Goal: Book appointment/travel/reservation

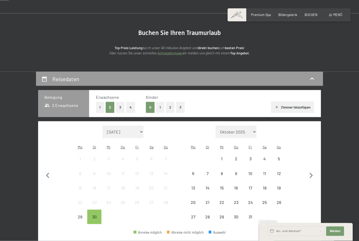
scroll to position [29, 0]
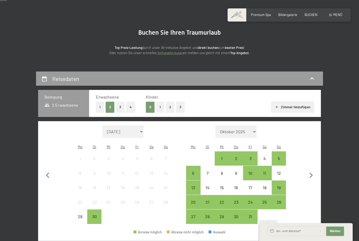
click at [311, 173] on icon "button" at bounding box center [310, 176] width 3 height 6
select select "2025-10-01"
select select "2025-11-01"
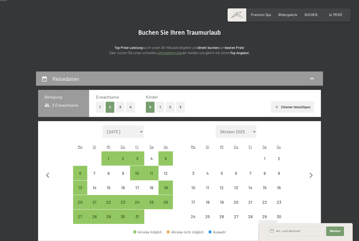
click at [278, 185] on div "16" at bounding box center [278, 191] width 13 height 13
select select "2025-10-01"
select select "2025-11-01"
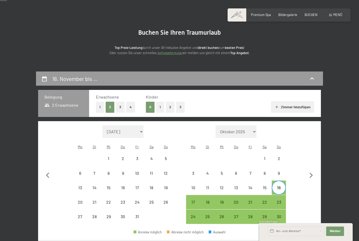
click at [234, 200] on div "20" at bounding box center [235, 206] width 13 height 13
select select "2025-10-01"
select select "2025-11-01"
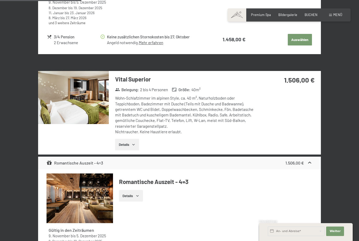
scroll to position [477, 0]
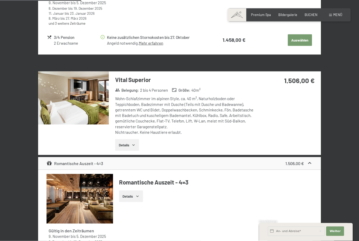
click at [74, 101] on img at bounding box center [73, 97] width 71 height 53
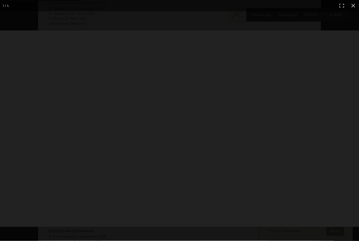
scroll to position [478, 0]
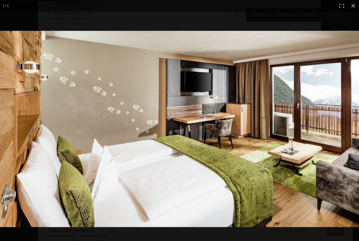
click at [352, 122] on img at bounding box center [179, 129] width 359 height 196
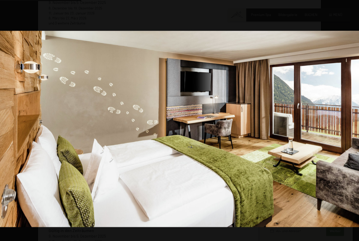
click at [356, 136] on img at bounding box center [179, 129] width 359 height 196
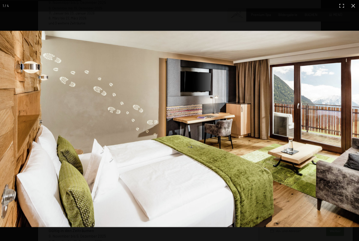
click at [348, 121] on img at bounding box center [179, 129] width 359 height 196
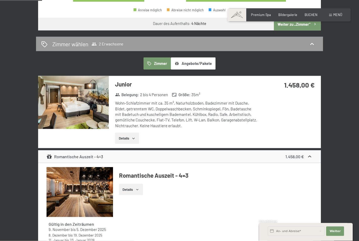
scroll to position [253, 0]
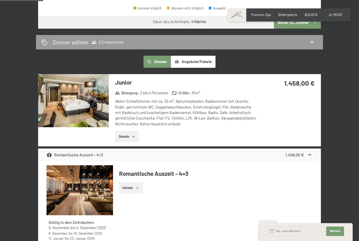
click at [85, 95] on img at bounding box center [73, 100] width 71 height 53
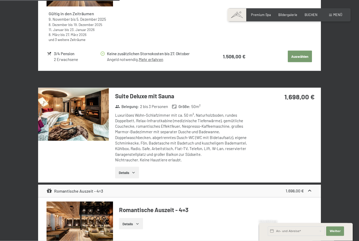
scroll to position [704, 0]
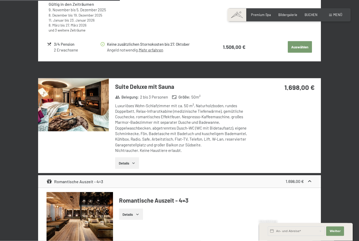
click at [79, 95] on img at bounding box center [73, 104] width 71 height 53
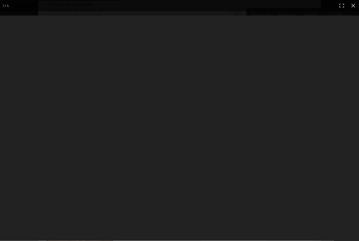
scroll to position [704, 0]
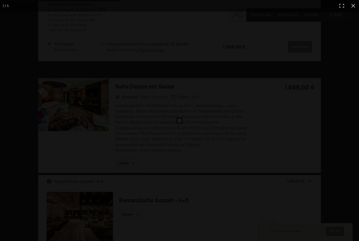
click at [352, 113] on img at bounding box center [179, 129] width 359 height 226
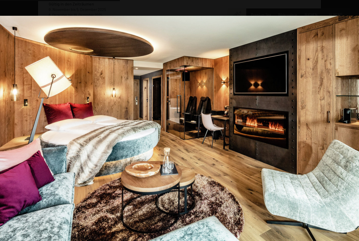
click at [352, 115] on img at bounding box center [179, 129] width 359 height 226
click at [350, 11] on button "button" at bounding box center [353, 6] width 12 height 12
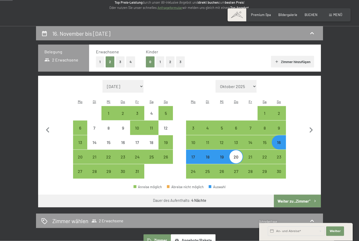
scroll to position [74, 0]
click at [265, 15] on span "Premium Spa" at bounding box center [261, 15] width 20 height 4
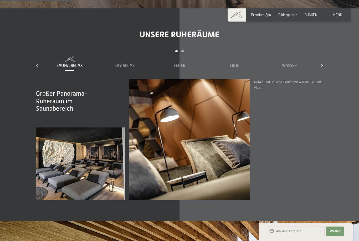
scroll to position [635, 0]
click at [65, 62] on span at bounding box center [69, 59] width 51 height 5
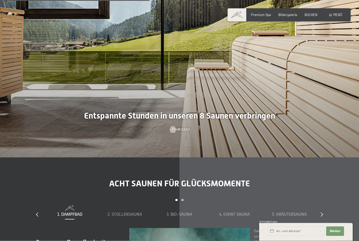
scroll to position [1319, 0]
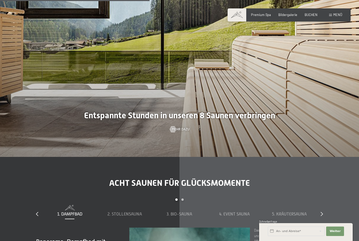
click at [180, 132] on span "Mehr dazu" at bounding box center [181, 129] width 18 height 5
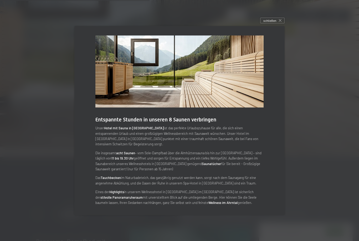
click at [273, 23] on span "schließen" at bounding box center [269, 20] width 13 height 4
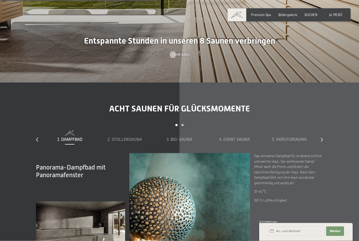
scroll to position [1471, 0]
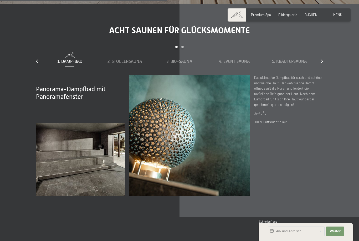
click at [122, 64] on span "2. Stollensauna" at bounding box center [124, 61] width 34 height 5
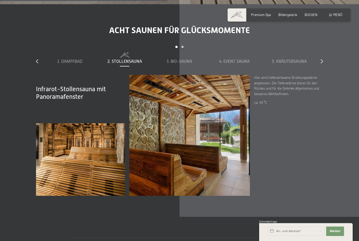
click at [180, 64] on span "3. Bio-Sauna" at bounding box center [178, 61] width 25 height 5
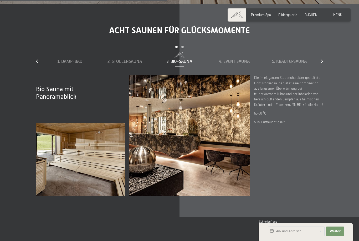
click at [233, 64] on span "4. Event Sauna" at bounding box center [234, 61] width 30 height 5
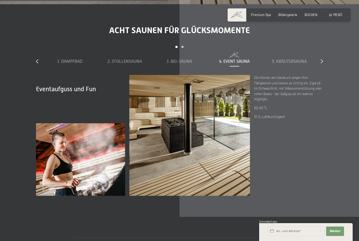
click at [290, 64] on span "5. Kräutersauna" at bounding box center [289, 61] width 35 height 5
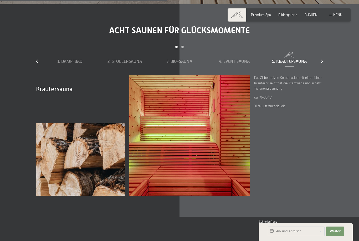
scroll to position [1471, 0]
click at [322, 65] on div at bounding box center [321, 62] width 2 height 6
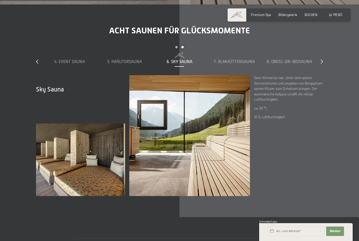
click at [180, 64] on span "6. Sky Sauna" at bounding box center [179, 61] width 26 height 5
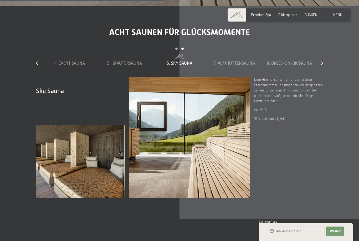
scroll to position [1469, 0]
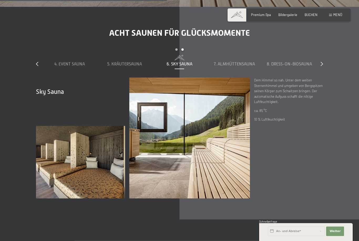
click at [231, 77] on div "1. Dampfbad 2. Stollensauna 3. Bio-Sauna 4. Event Sauna 5. Kräutersauna 6. Sky …" at bounding box center [179, 66] width 274 height 23
click at [231, 66] on span "7. Almhüttensauna" at bounding box center [233, 64] width 41 height 5
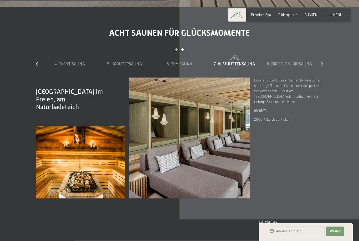
click at [295, 66] on span "8. Dress-on-Biosauna" at bounding box center [289, 64] width 45 height 5
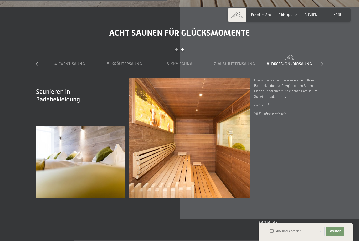
click at [322, 66] on icon at bounding box center [321, 64] width 2 height 4
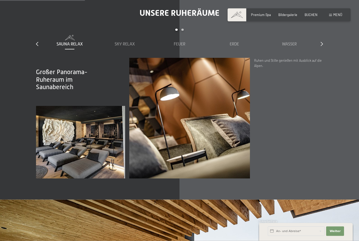
scroll to position [657, 0]
click at [126, 47] on div "Sky Relax" at bounding box center [124, 41] width 51 height 12
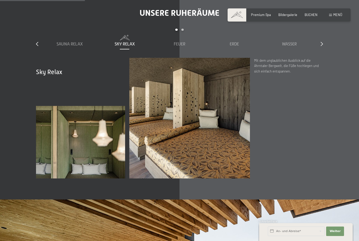
click at [178, 46] on span "Feuer" at bounding box center [180, 44] width 12 height 5
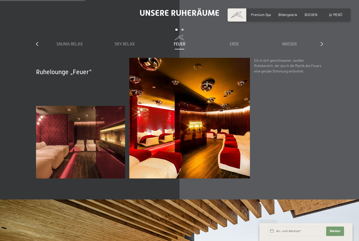
click at [234, 46] on span "Erde" at bounding box center [233, 44] width 9 height 5
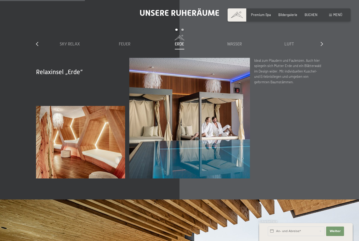
click at [285, 46] on span "Luft" at bounding box center [289, 44] width 10 height 5
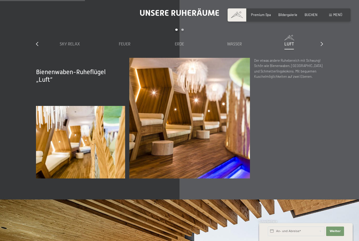
click at [320, 46] on icon at bounding box center [321, 44] width 2 height 4
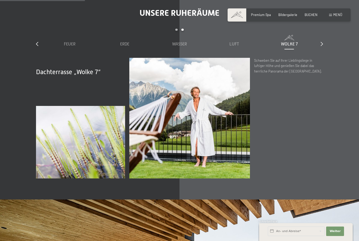
click at [290, 47] on div "Wolke 7" at bounding box center [289, 44] width 51 height 6
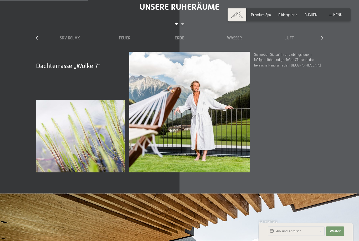
scroll to position [657, 0]
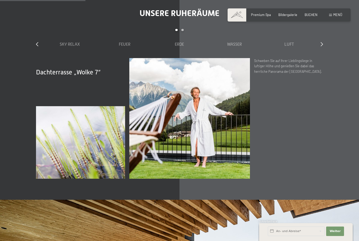
click at [43, 47] on div "Sauna Relax Sky Relax Feuer Erde Wasser Luft Wolke 7" at bounding box center [179, 41] width 384 height 12
click at [37, 46] on icon at bounding box center [37, 44] width 2 height 4
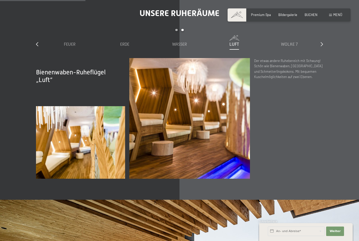
click at [38, 46] on icon at bounding box center [37, 44] width 2 height 4
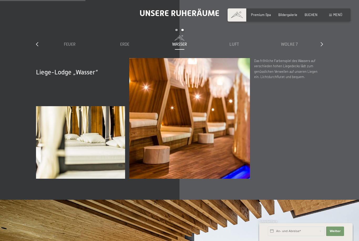
click at [41, 58] on div "slide 3 to 7 of 7 Sauna Relax Sky Relax Feuer Erde Wasser Luft Wolke 7" at bounding box center [179, 43] width 287 height 29
click at [39, 57] on div "slide 3 to 7 of 7 Sauna Relax Sky Relax Feuer Erde Wasser Luft Wolke 7" at bounding box center [179, 43] width 287 height 29
click at [36, 58] on div "slide 3 to 7 of 7 Sauna Relax Sky Relax Feuer Erde Wasser Luft Wolke 7" at bounding box center [179, 43] width 287 height 29
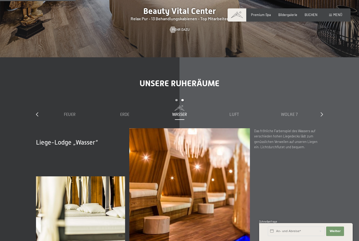
scroll to position [586, 0]
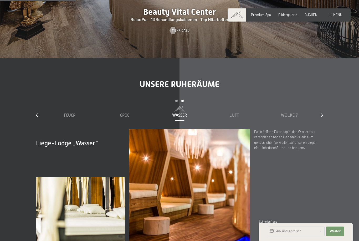
click at [42, 118] on div "Sauna Relax Sky Relax Feuer Erde Wasser Luft Wolke 7" at bounding box center [125, 112] width 384 height 12
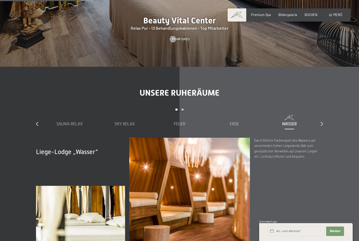
scroll to position [576, 0]
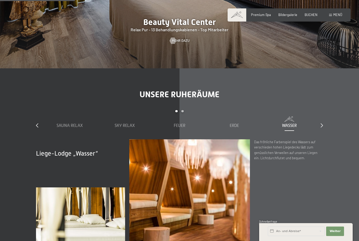
click at [77, 128] on span "Sauna Relax" at bounding box center [69, 125] width 26 height 5
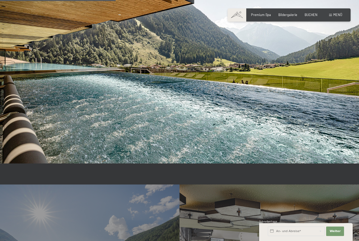
scroll to position [895, 0]
